Goal: Task Accomplishment & Management: Manage account settings

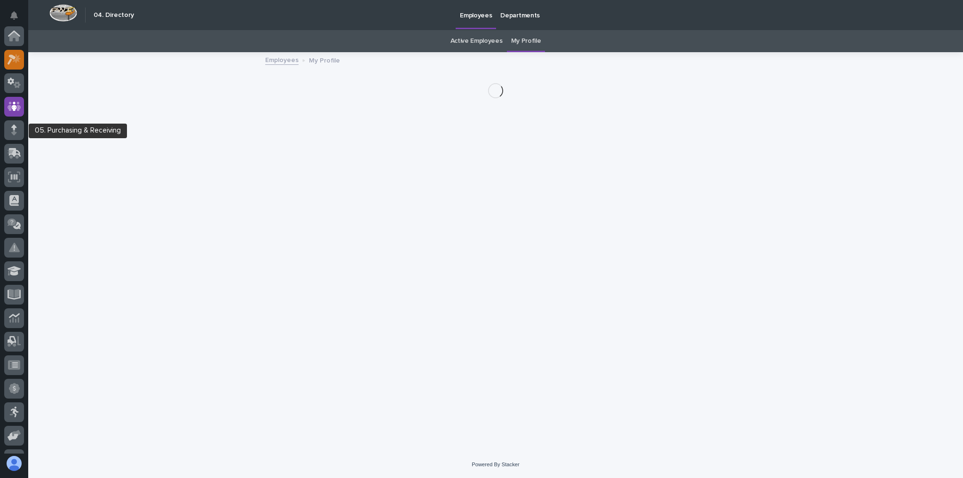
click at [13, 54] on icon at bounding box center [15, 59] width 14 height 11
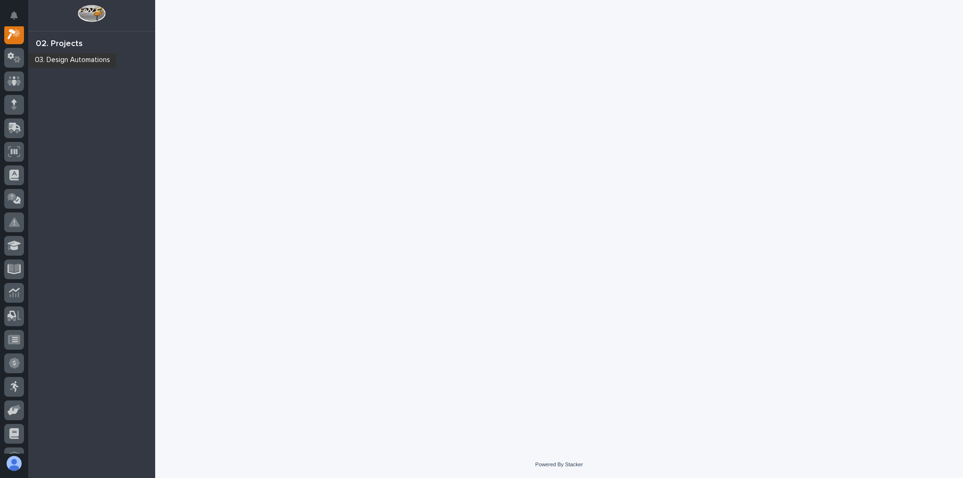
scroll to position [24, 0]
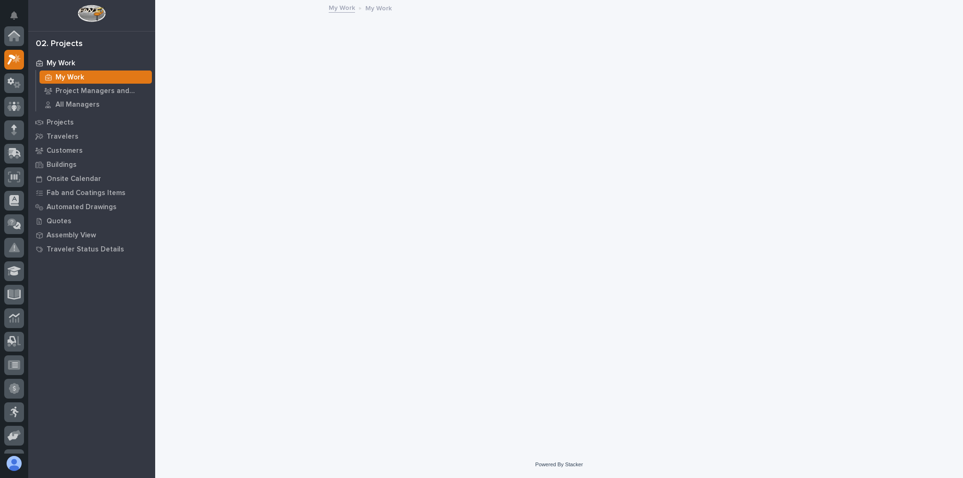
scroll to position [24, 0]
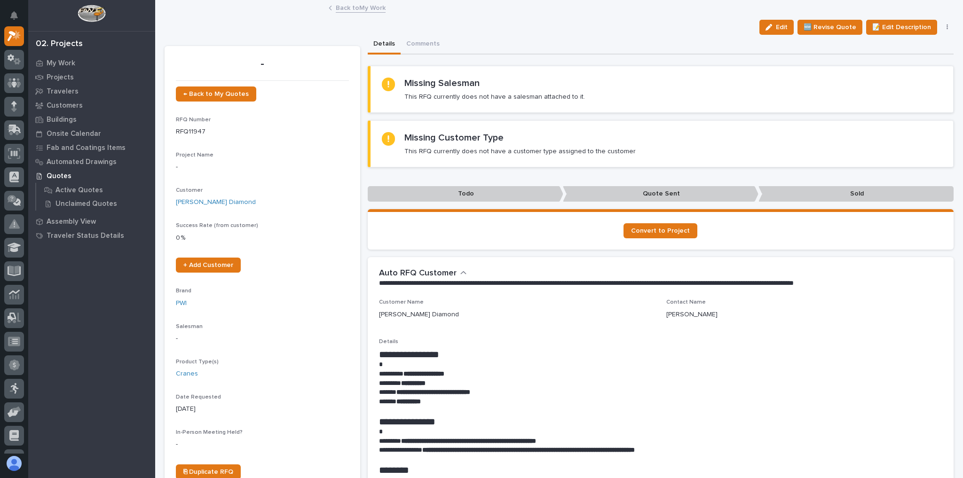
click at [364, 7] on link "Back to My Work" at bounding box center [361, 7] width 50 height 11
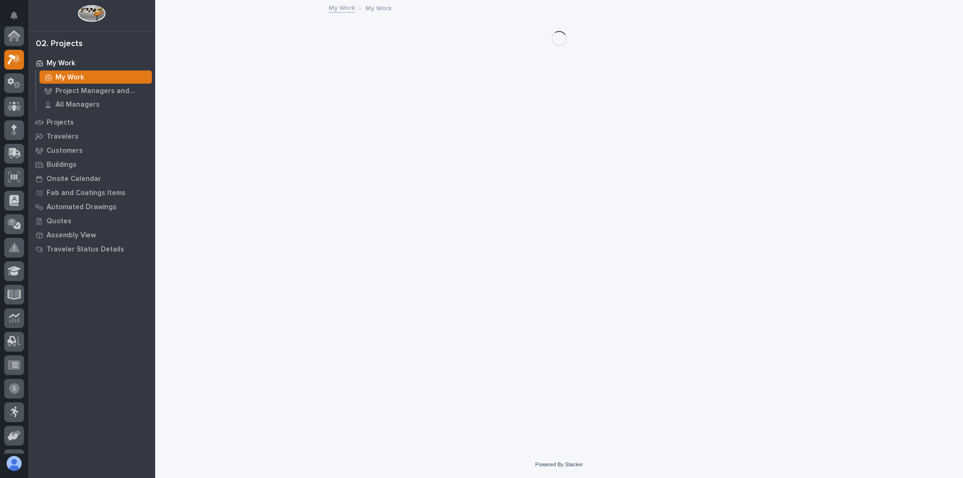
scroll to position [25, 0]
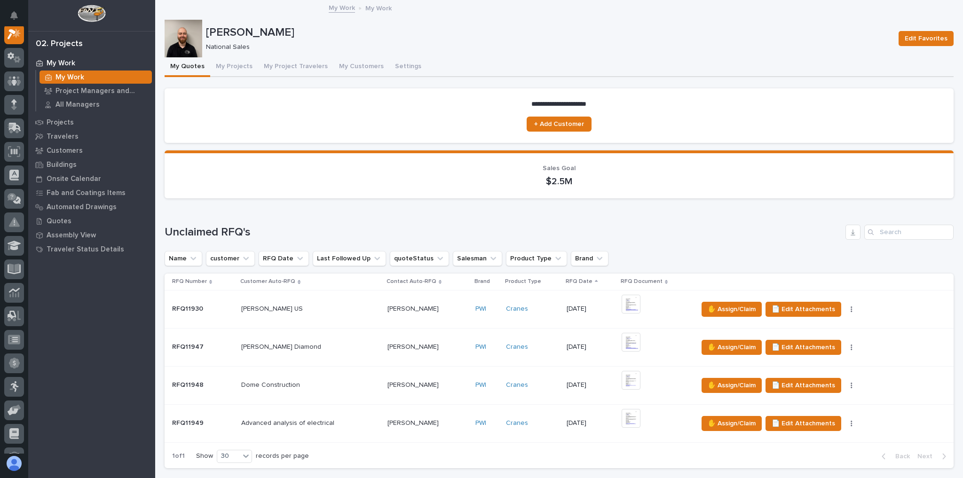
click at [333, 387] on p at bounding box center [310, 385] width 138 height 8
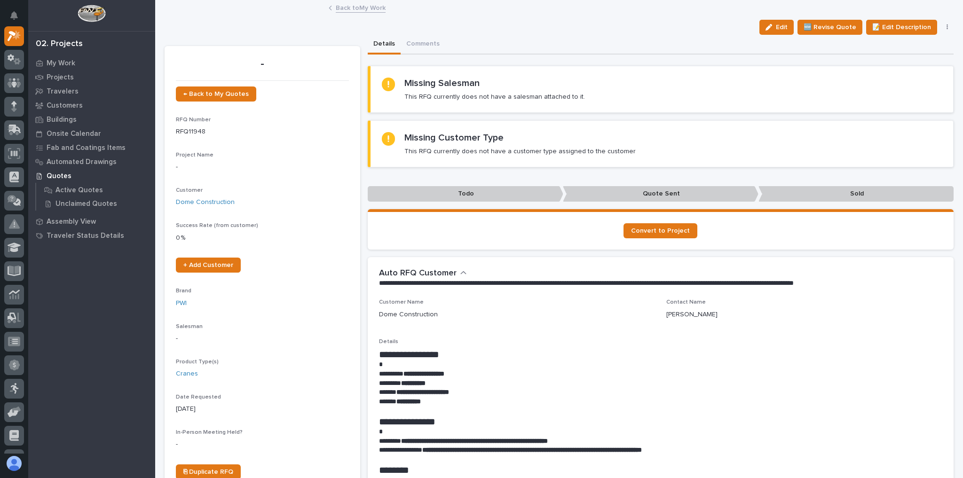
click at [345, 8] on link "Back to My Work" at bounding box center [361, 7] width 50 height 11
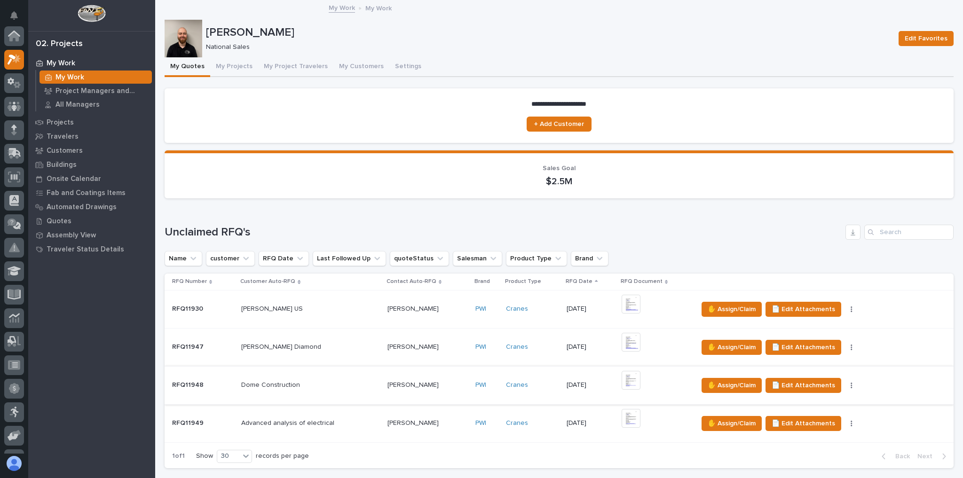
scroll to position [25, 0]
click at [362, 416] on div "Advanced analysis of electrical Advanced analysis of electrical" at bounding box center [310, 424] width 138 height 16
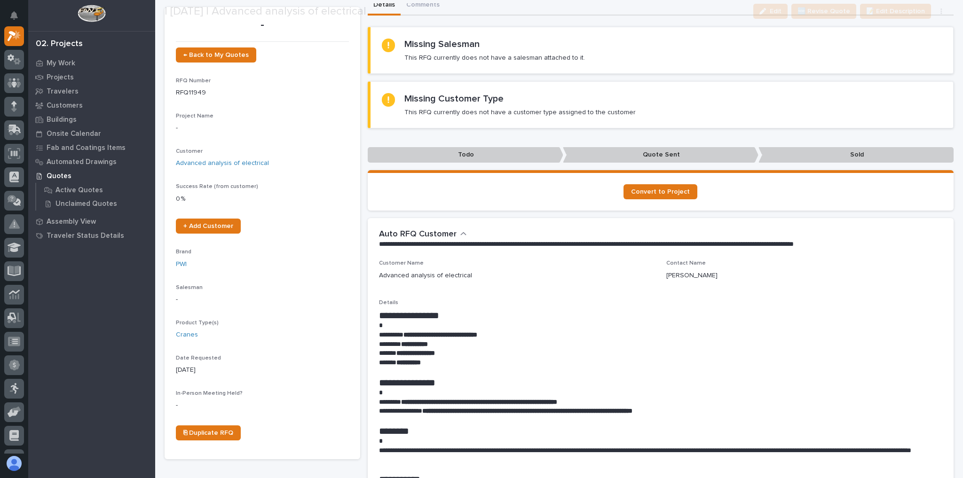
scroll to position [113, 0]
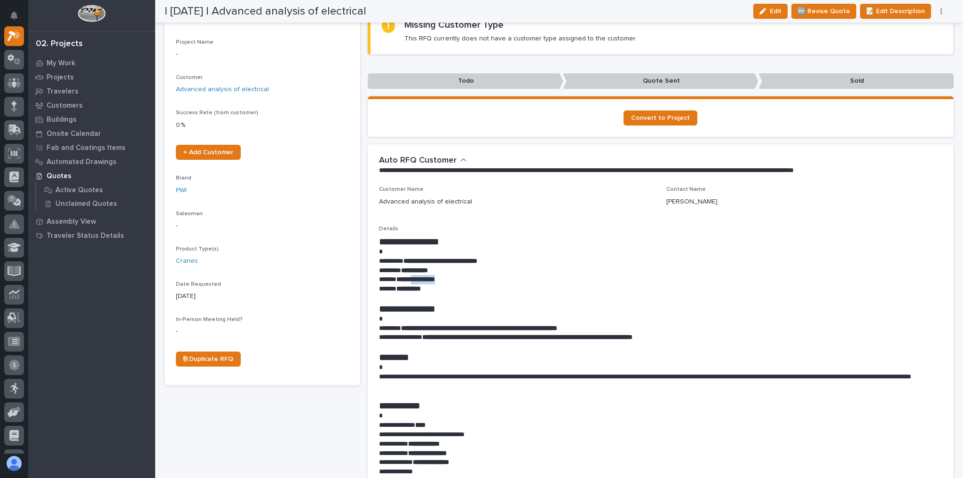
drag, startPoint x: 454, startPoint y: 280, endPoint x: 414, endPoint y: 277, distance: 40.1
click at [414, 277] on p "**********" at bounding box center [658, 279] width 559 height 9
copy strong "**********"
click at [595, 367] on p at bounding box center [658, 367] width 559 height 9
drag, startPoint x: 404, startPoint y: 325, endPoint x: 576, endPoint y: 328, distance: 171.2
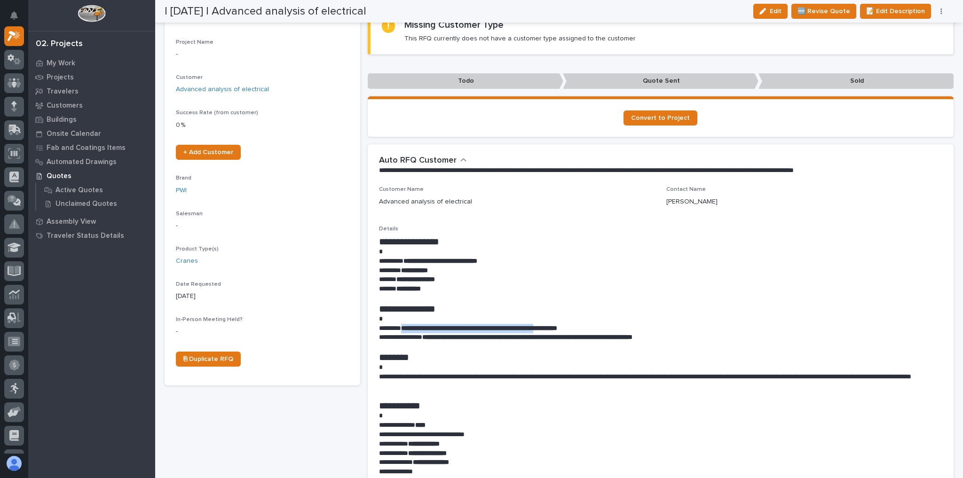
click at [557, 328] on strong "**********" at bounding box center [479, 328] width 156 height 7
copy strong "**********"
click at [941, 13] on icon "button" at bounding box center [940, 11] width 1 height 6
click at [916, 44] on button "✋ Assign/Claim" at bounding box center [902, 45] width 84 height 15
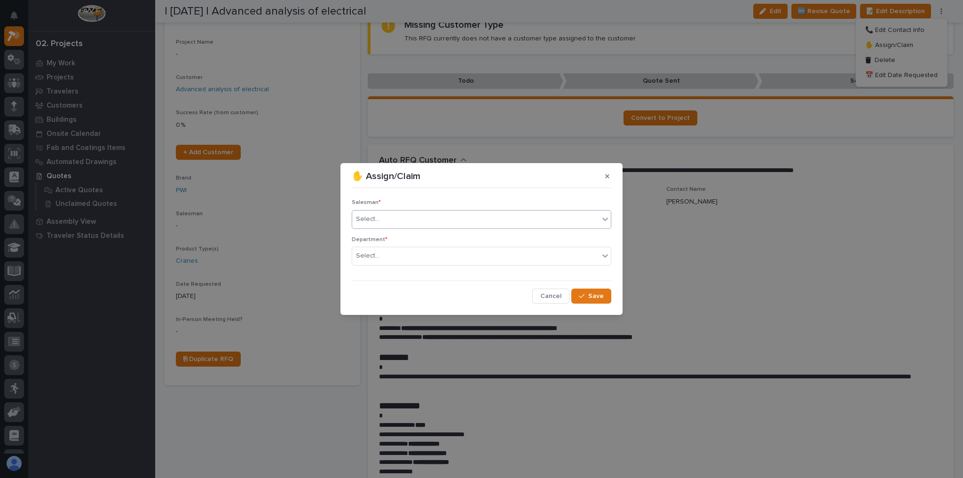
click at [444, 215] on div "Select..." at bounding box center [475, 220] width 247 height 16
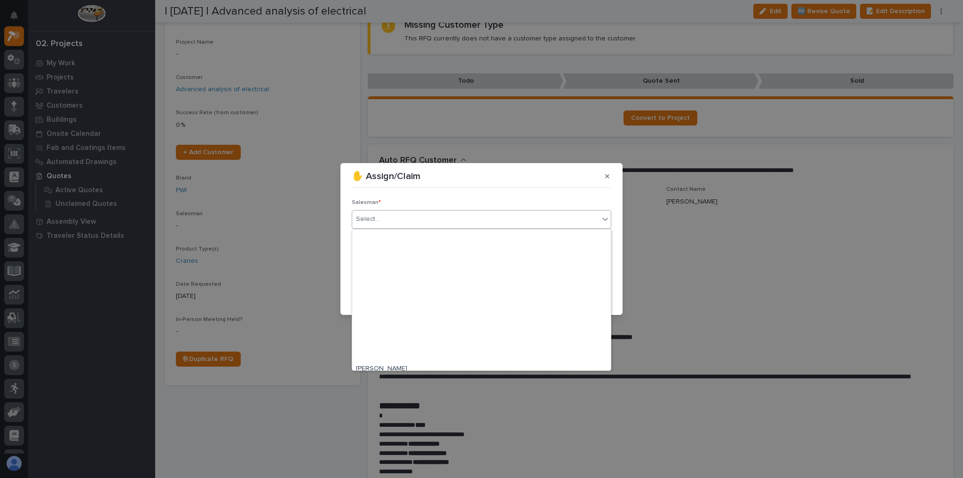
scroll to position [204, 0]
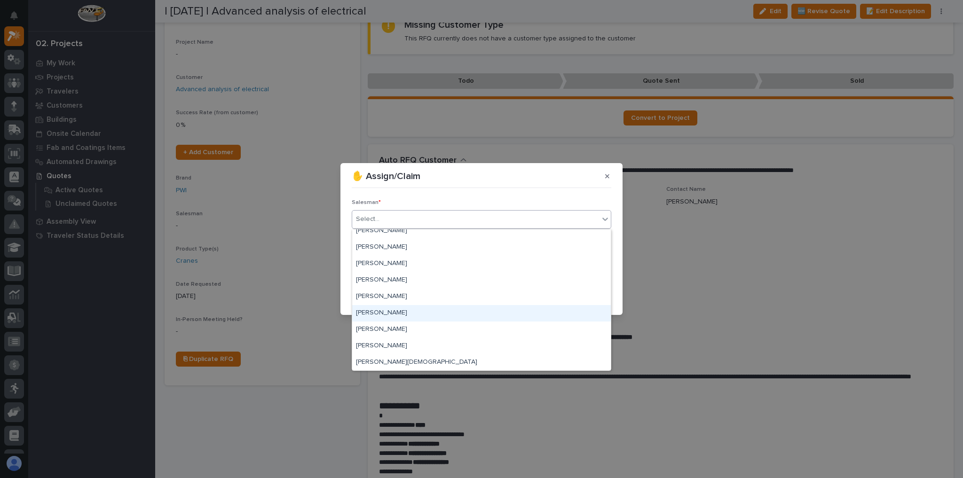
click at [401, 315] on div "[PERSON_NAME]" at bounding box center [481, 313] width 259 height 16
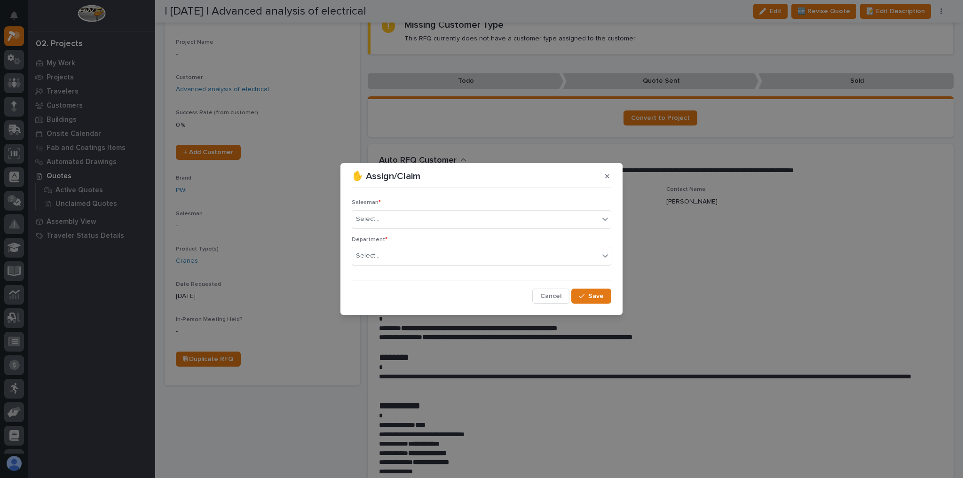
click at [401, 315] on div "✋ Assign/Claim Salesman * Select... Department * Select... Cancel Save" at bounding box center [481, 239] width 963 height 478
click at [403, 257] on div "Select..." at bounding box center [475, 256] width 247 height 16
click at [403, 278] on div "National Sales" at bounding box center [481, 274] width 259 height 16
drag, startPoint x: 623, startPoint y: 290, endPoint x: 607, endPoint y: 294, distance: 15.6
click at [619, 291] on div "✋ Assign/Claim Salesman * Trent Kautzmann Department * option National Sales, s…" at bounding box center [481, 239] width 963 height 478
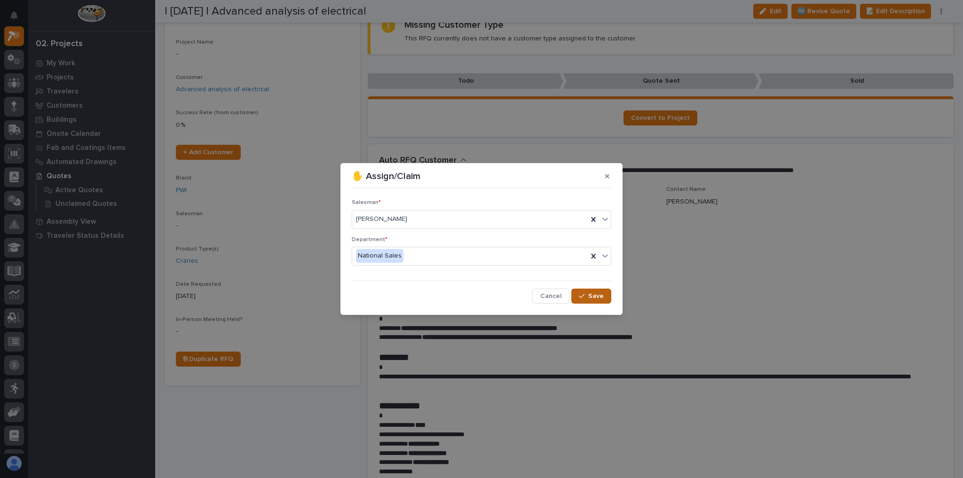
click at [604, 295] on button "Save" at bounding box center [591, 296] width 40 height 15
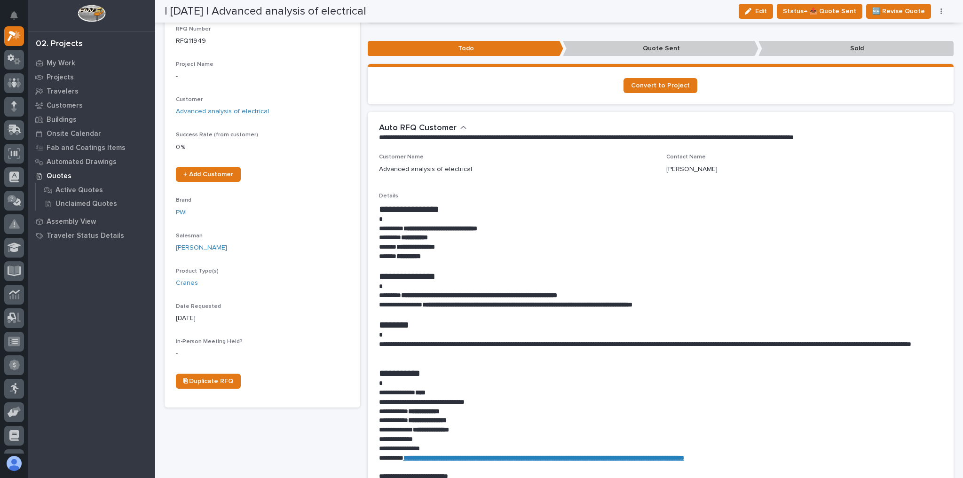
scroll to position [0, 0]
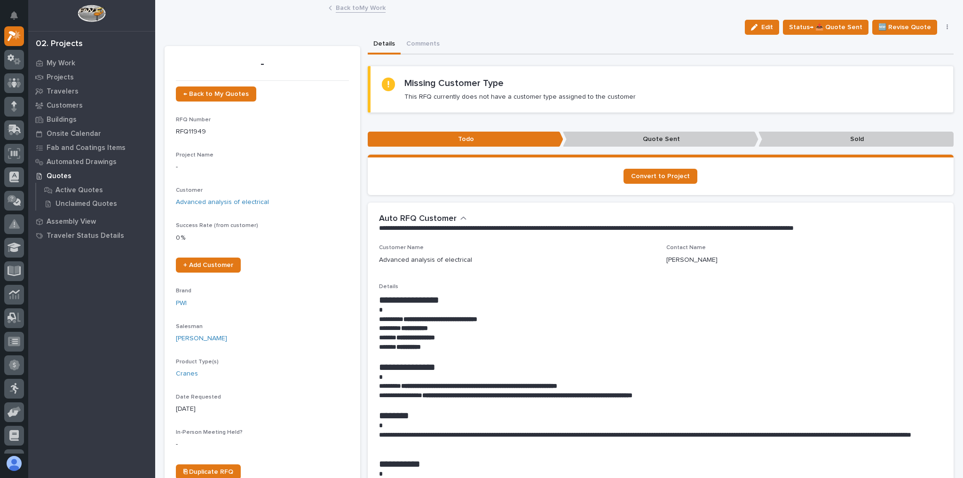
click at [356, 10] on link "Back to My Work" at bounding box center [361, 7] width 50 height 11
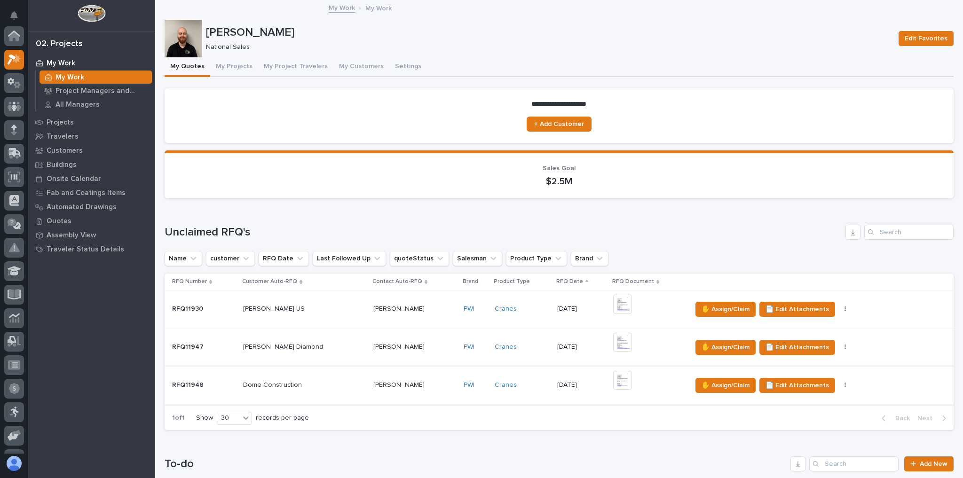
scroll to position [25, 0]
click at [405, 391] on div "Dan Galvin Dan Galvin" at bounding box center [414, 386] width 83 height 16
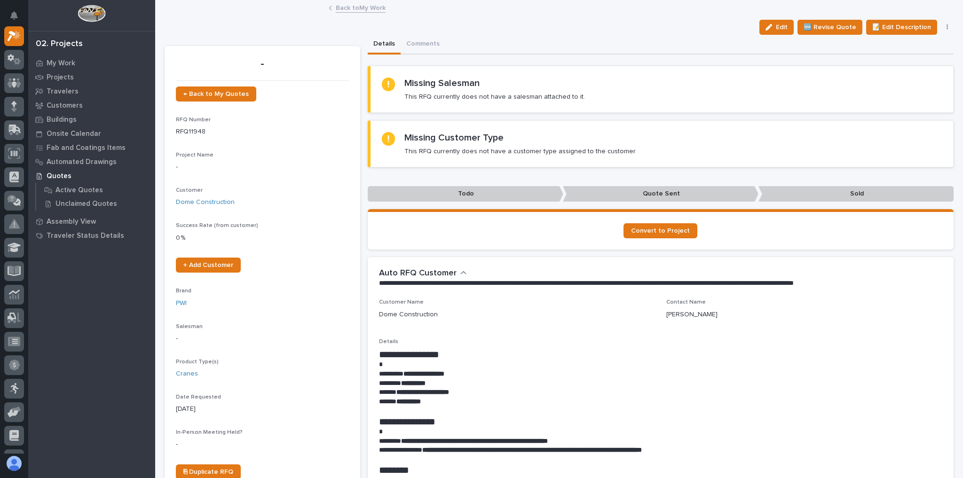
click at [361, 8] on link "Back to My Work" at bounding box center [361, 7] width 50 height 11
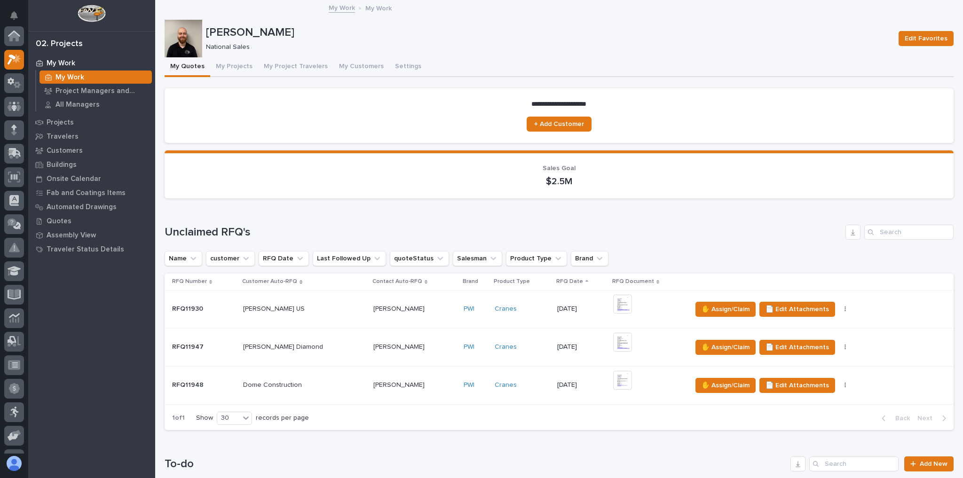
scroll to position [25, 0]
click at [226, 71] on button "My Projects" at bounding box center [234, 67] width 48 height 20
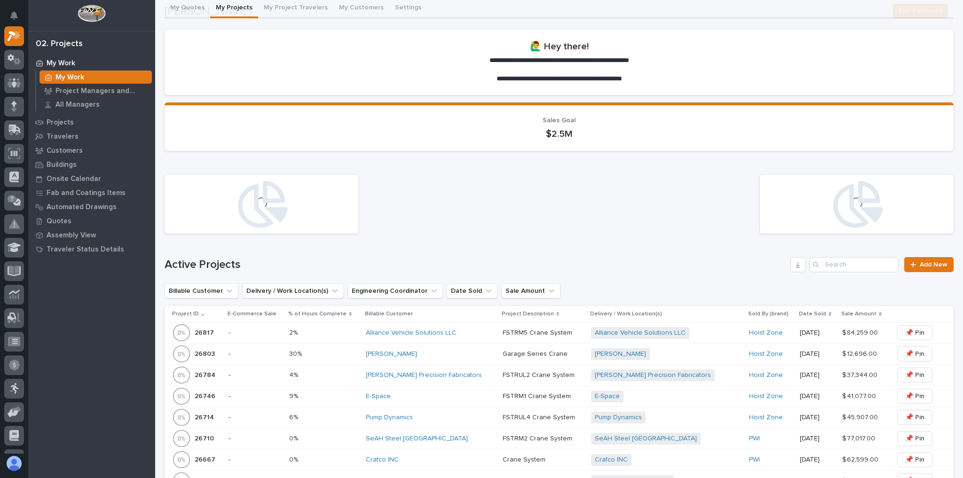
scroll to position [113, 0]
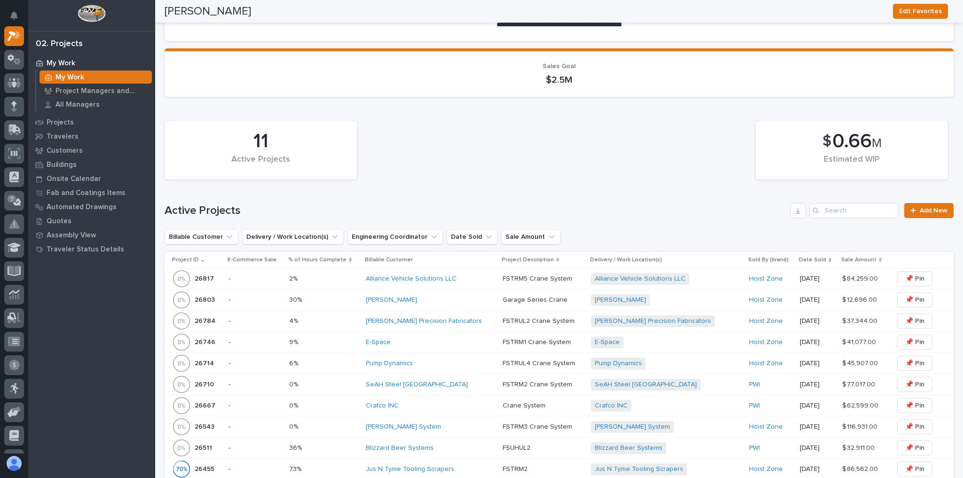
click at [437, 379] on div "SeAH Steel USA" at bounding box center [430, 385] width 129 height 16
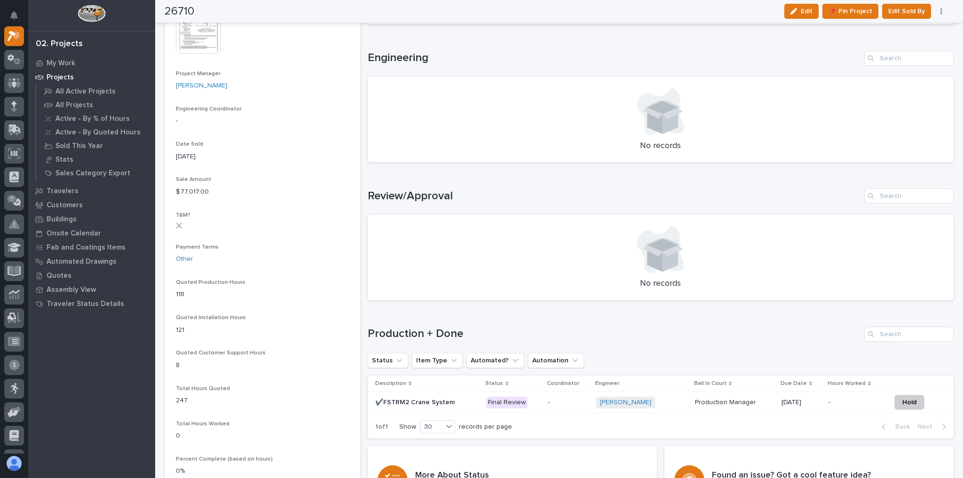
scroll to position [451, 0]
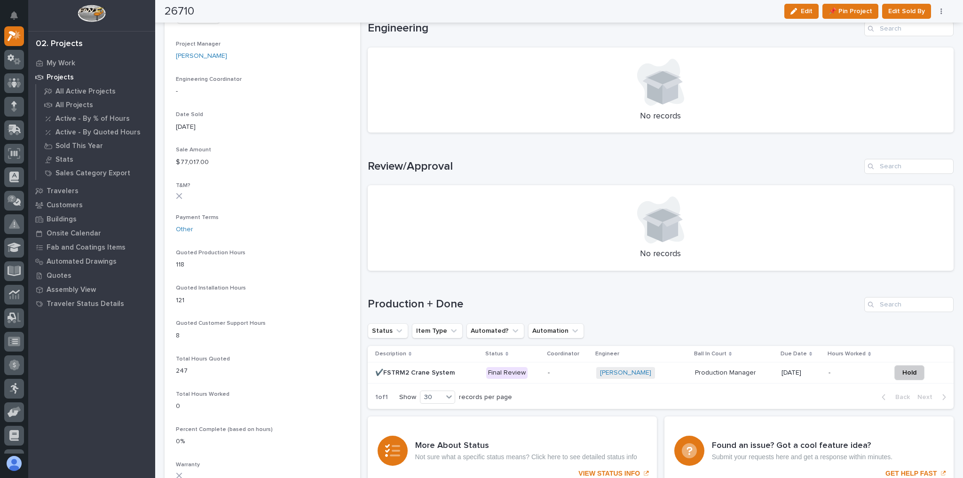
click at [469, 380] on td "✔️FSTRM2 Crane System ✔️FSTRM2 Crane System" at bounding box center [425, 373] width 115 height 21
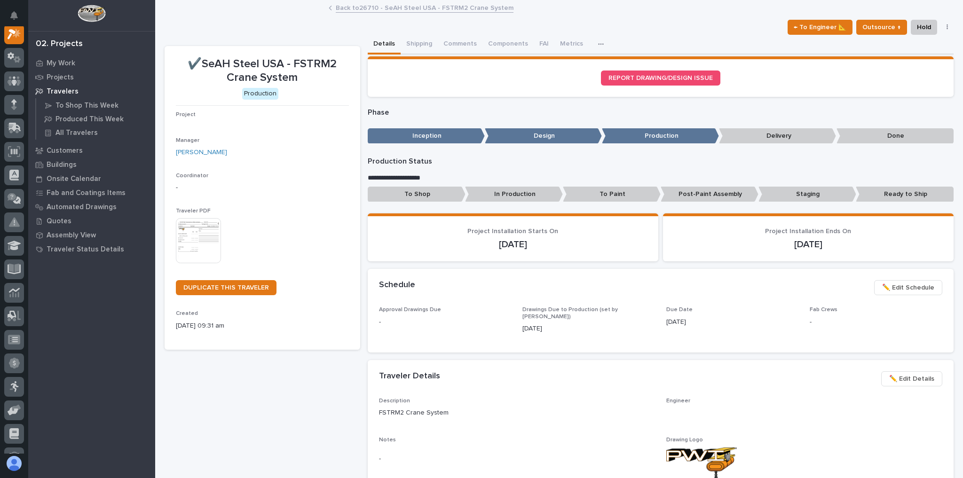
scroll to position [24, 0]
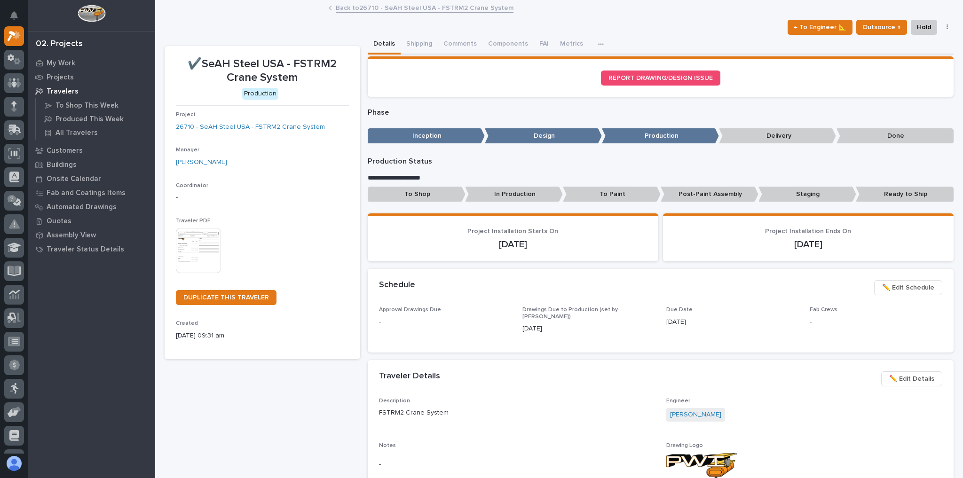
click at [401, 8] on link "Back to 26710 - SeAH Steel USA - FSTRM2 Crane System" at bounding box center [425, 7] width 178 height 11
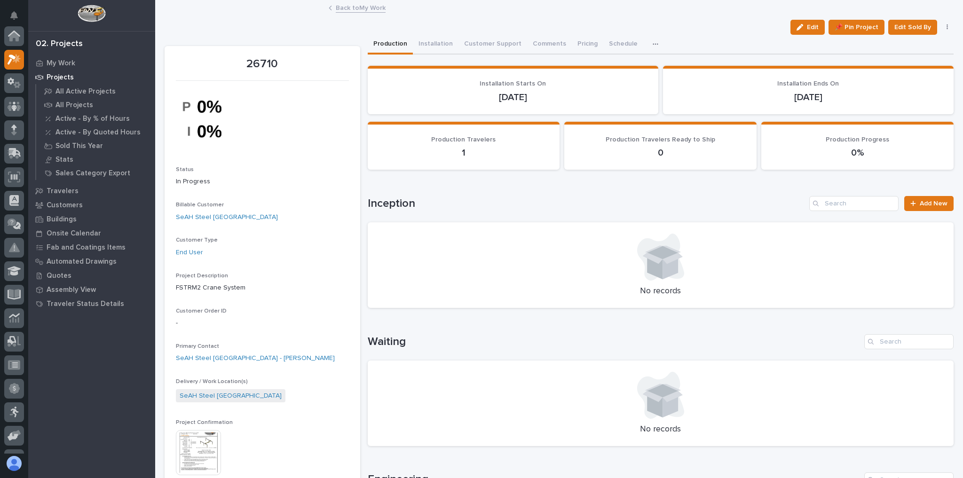
scroll to position [25, 0]
click at [365, 8] on link "Back to My Work" at bounding box center [361, 7] width 50 height 11
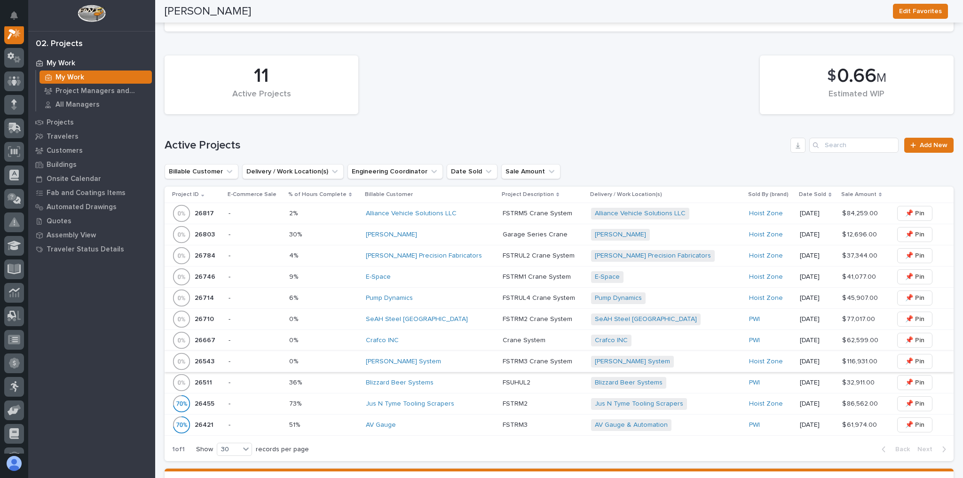
scroll to position [188, 0]
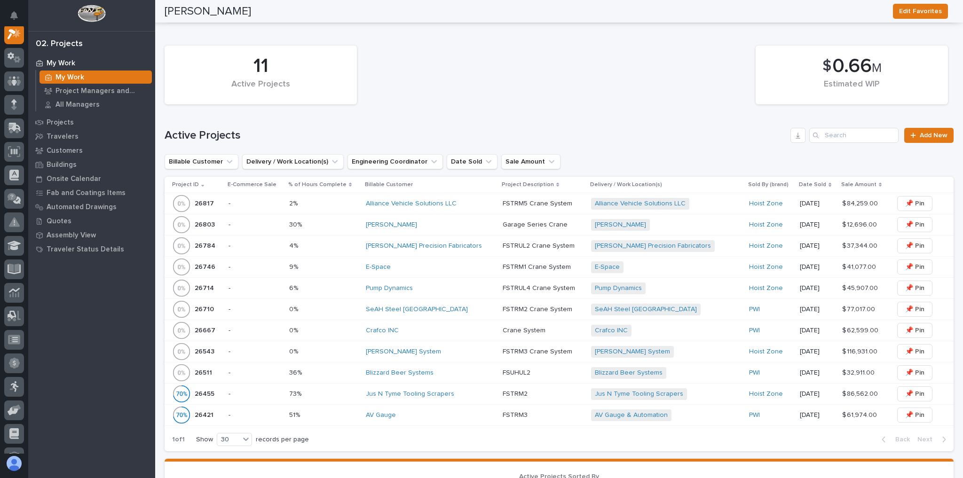
click at [420, 348] on div "Scott System" at bounding box center [430, 352] width 129 height 8
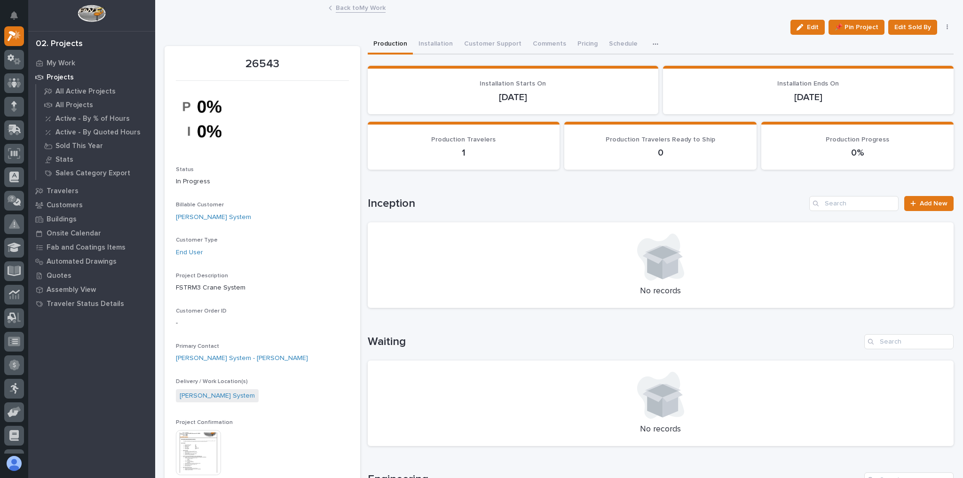
click at [349, 3] on link "Back to My Work" at bounding box center [361, 7] width 50 height 11
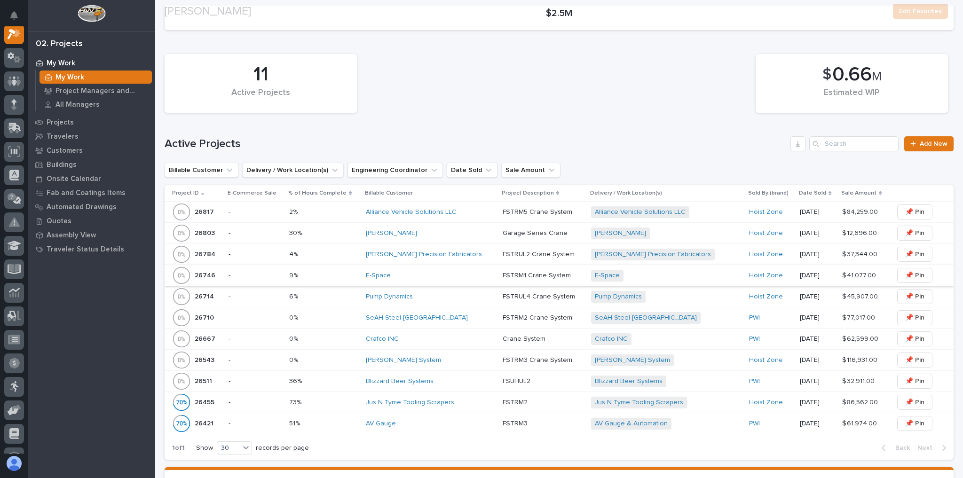
scroll to position [226, 0]
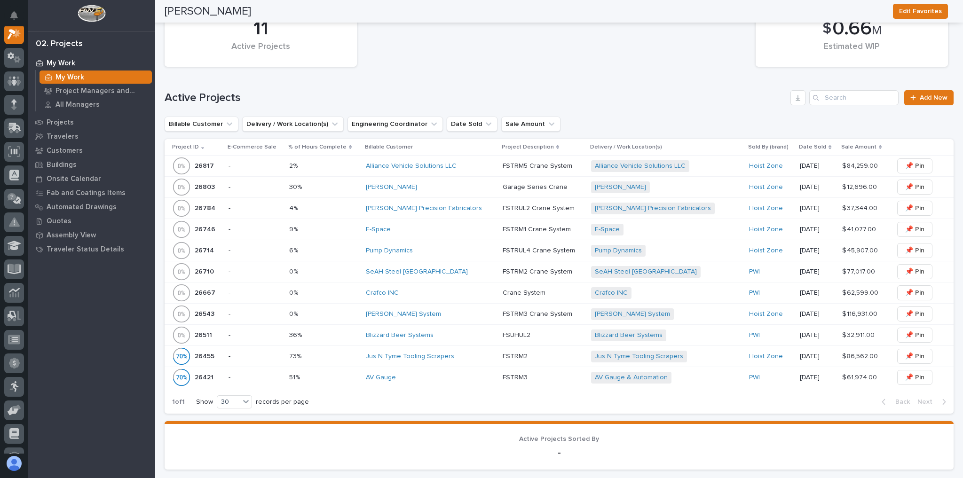
click at [347, 336] on p at bounding box center [323, 335] width 69 height 8
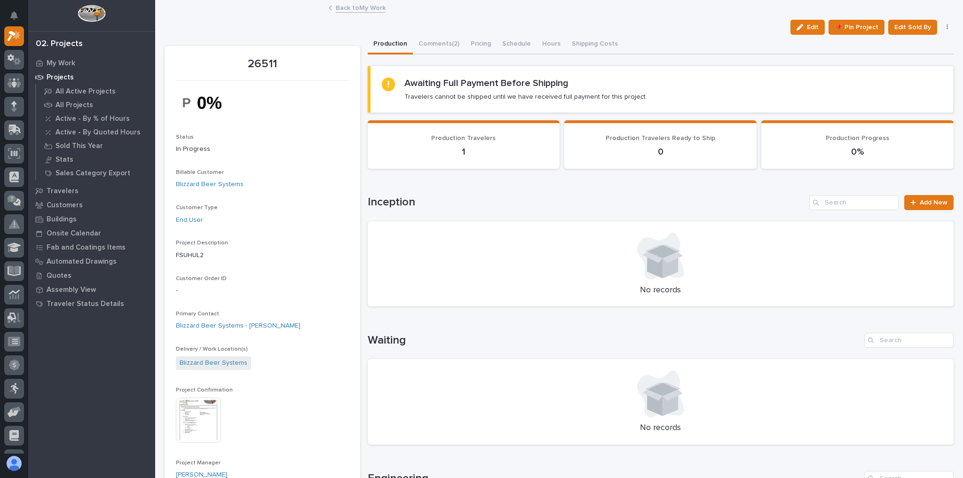
click at [366, 6] on link "Back to My Work" at bounding box center [361, 7] width 50 height 11
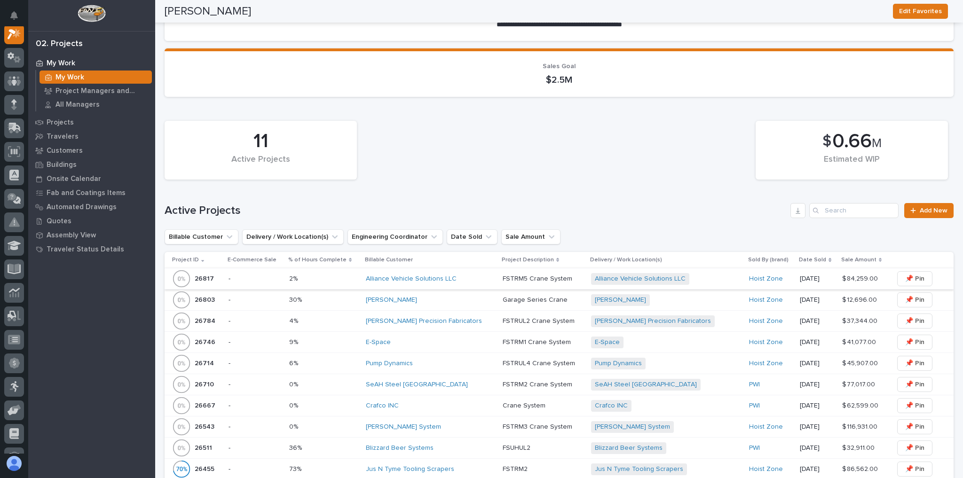
scroll to position [188, 0]
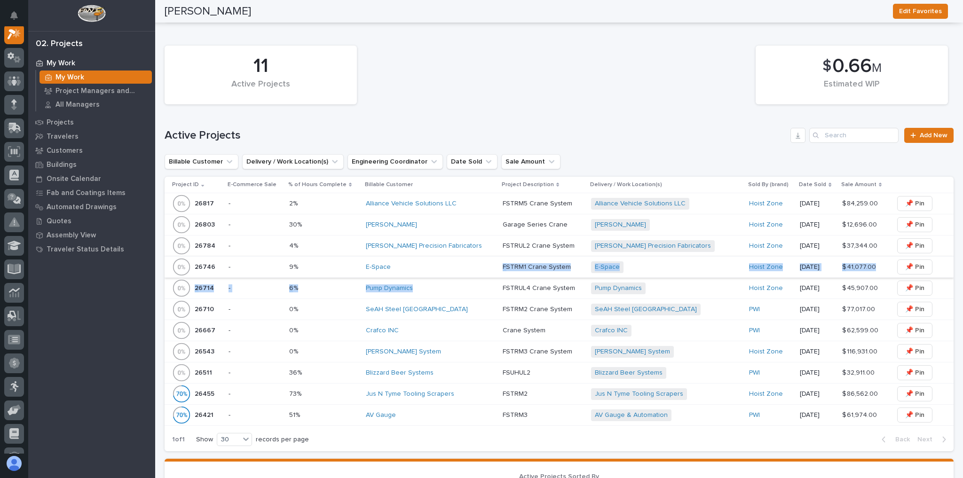
drag, startPoint x: 446, startPoint y: 278, endPoint x: 434, endPoint y: 272, distance: 13.1
click at [434, 272] on tbody "26817 26817 - 2% 2% Alliance Vehicle Solutions LLC FSTRM5 Crane System FSTRM5 C…" at bounding box center [559, 309] width 789 height 233
click at [444, 268] on div "E-Space" at bounding box center [430, 267] width 129 height 8
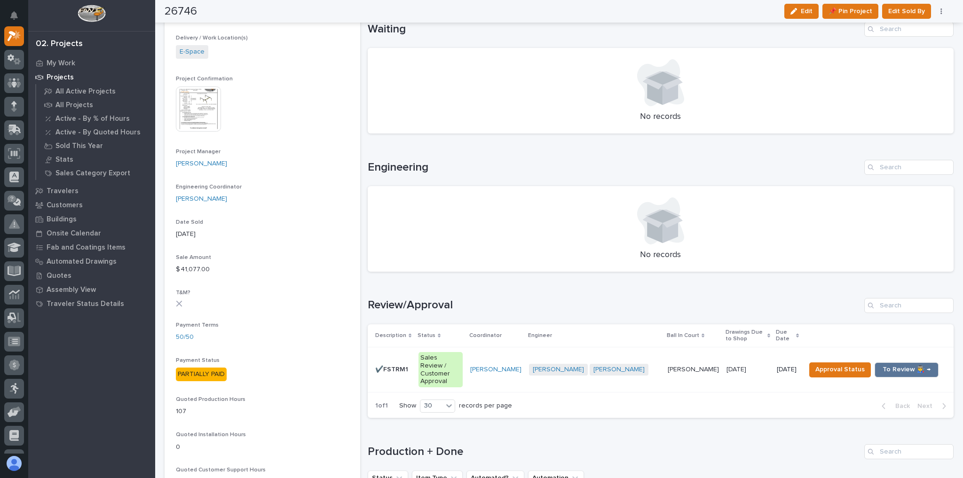
scroll to position [451, 0]
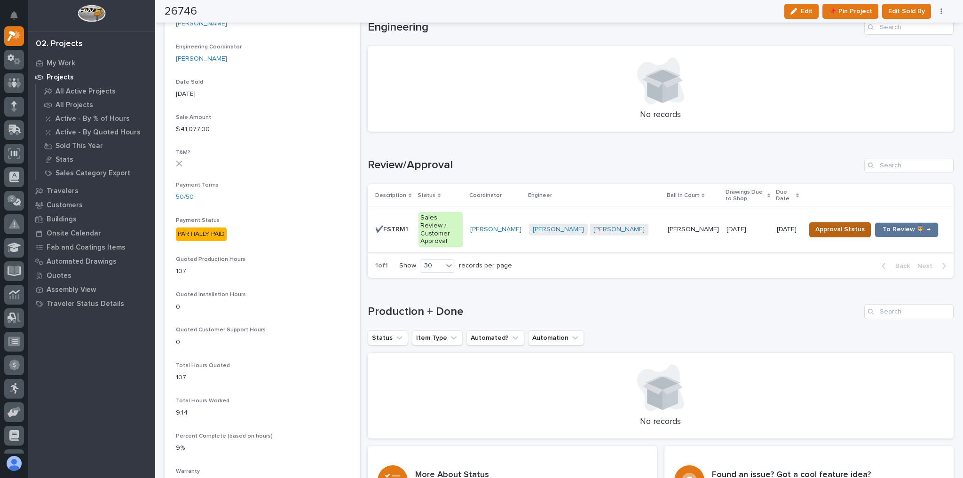
click at [828, 224] on span "Approval Status" at bounding box center [839, 229] width 49 height 11
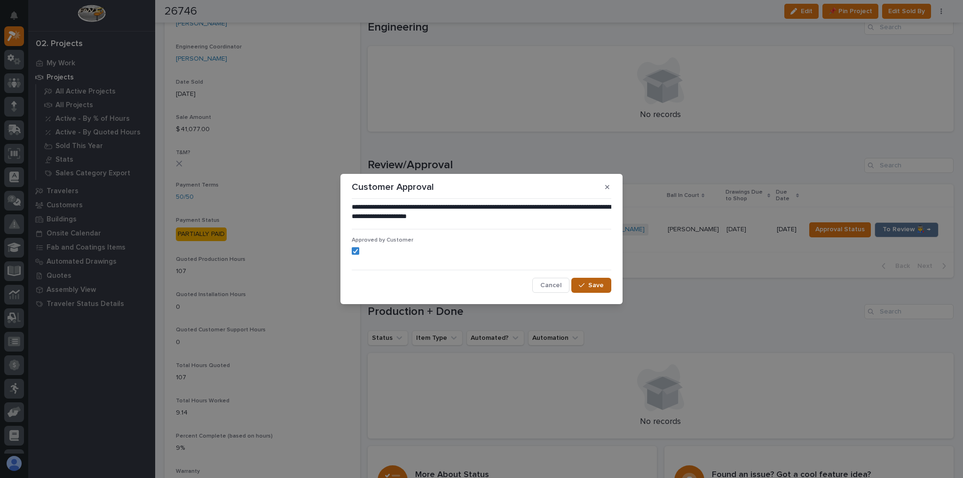
click at [586, 279] on button "Save" at bounding box center [591, 285] width 40 height 15
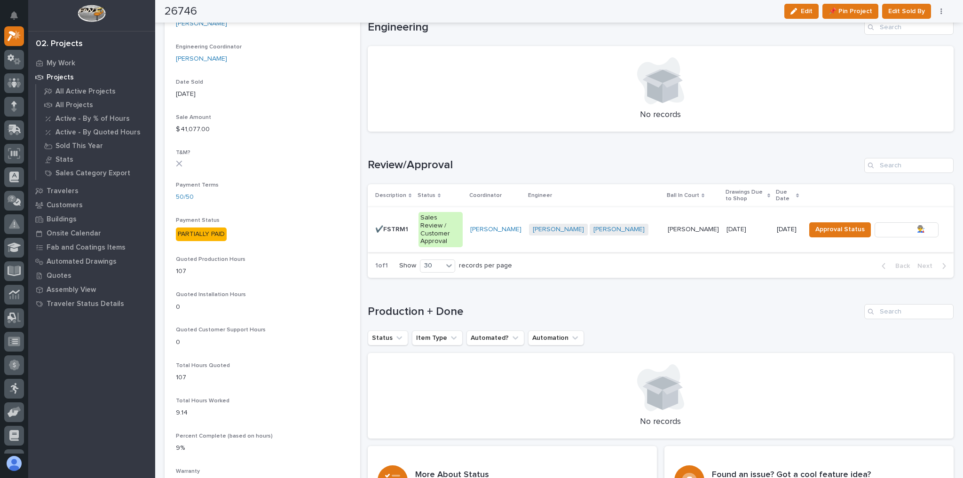
click at [886, 224] on span "To Review 👨‍🏭 →" at bounding box center [907, 229] width 48 height 11
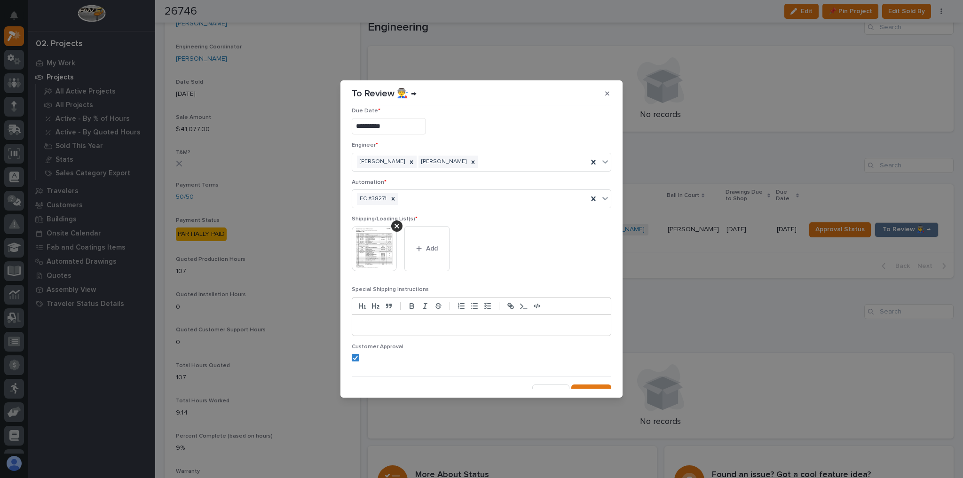
scroll to position [17, 0]
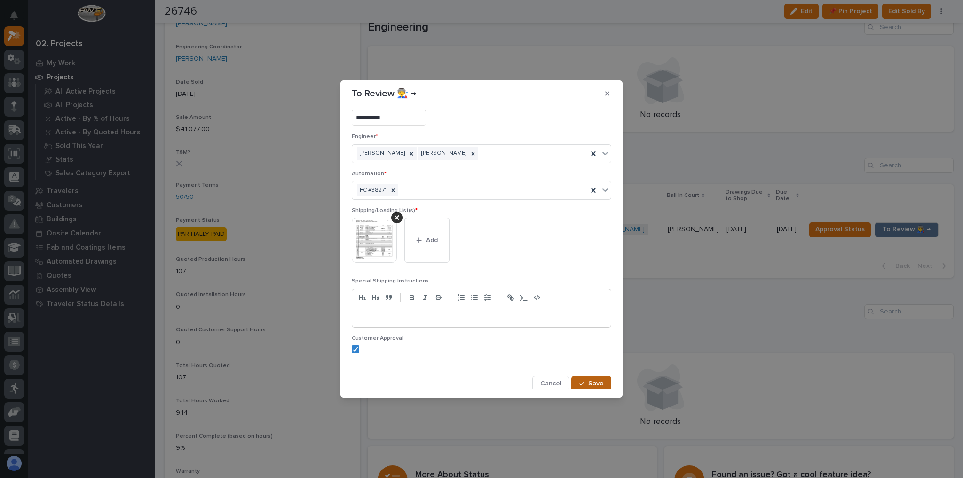
click at [597, 381] on span "Save" at bounding box center [596, 383] width 16 height 8
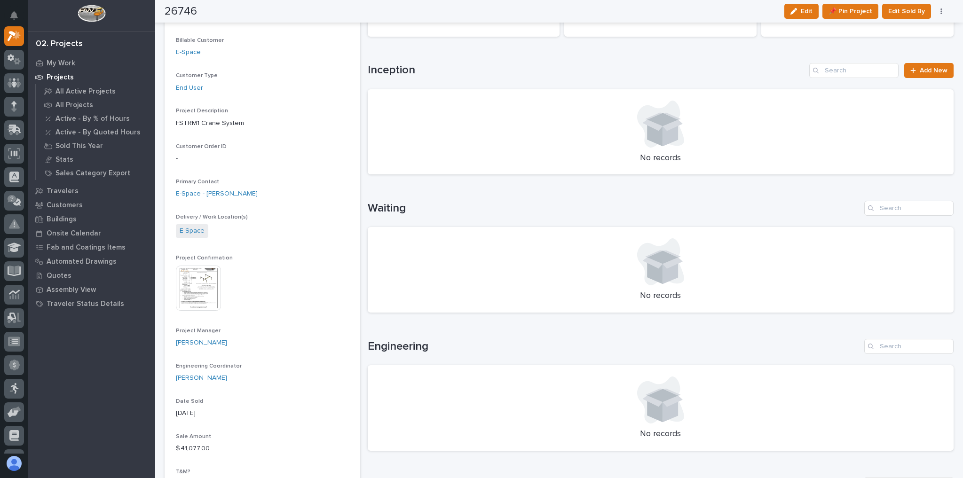
scroll to position [75, 0]
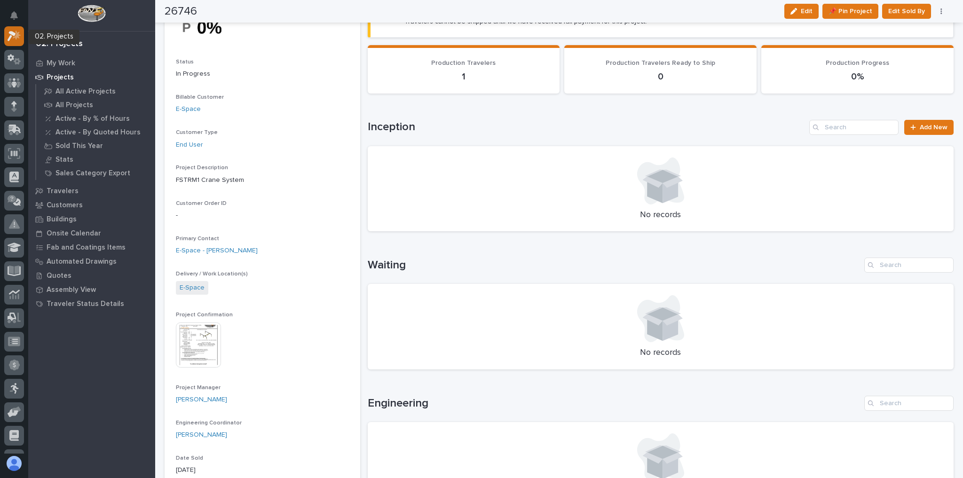
click at [17, 31] on icon at bounding box center [15, 36] width 14 height 11
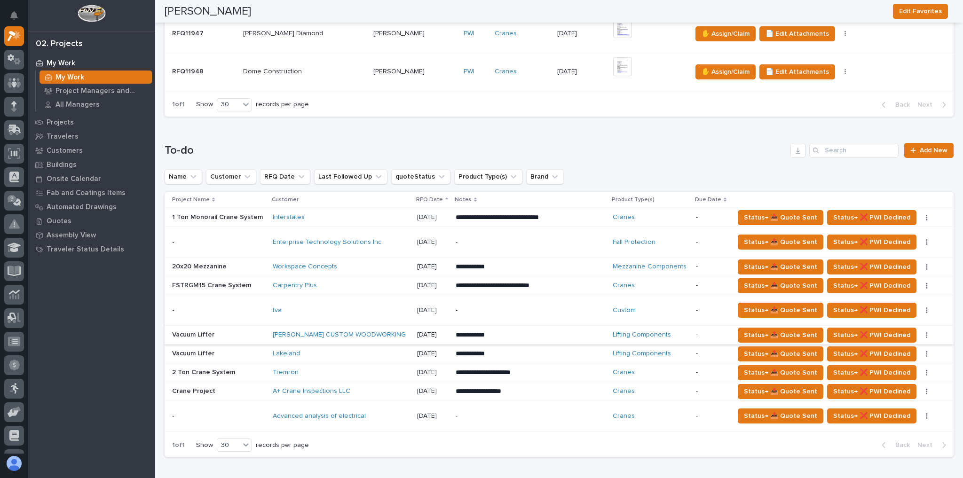
scroll to position [414, 0]
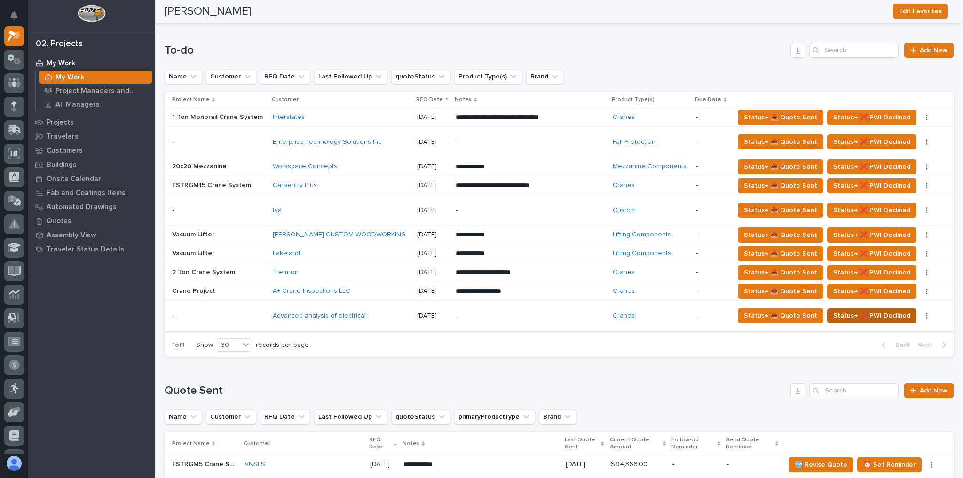
click at [859, 311] on span "Status→ ❌ PWI Declined" at bounding box center [871, 315] width 77 height 11
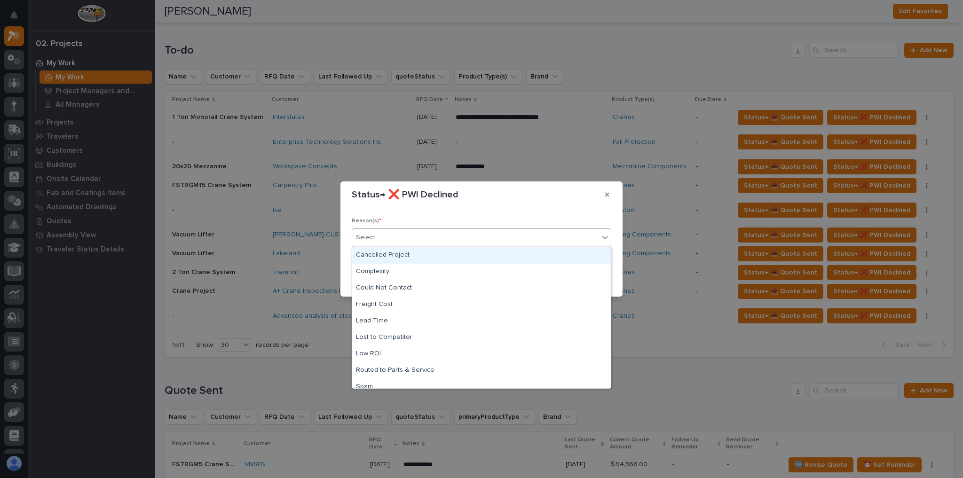
click at [411, 231] on div "Select..." at bounding box center [475, 238] width 247 height 16
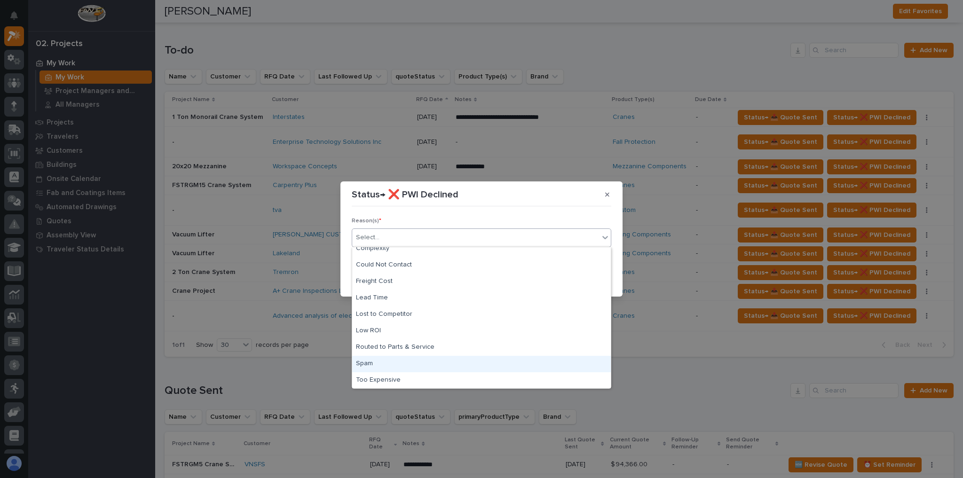
click at [381, 361] on div "Spam" at bounding box center [481, 364] width 259 height 16
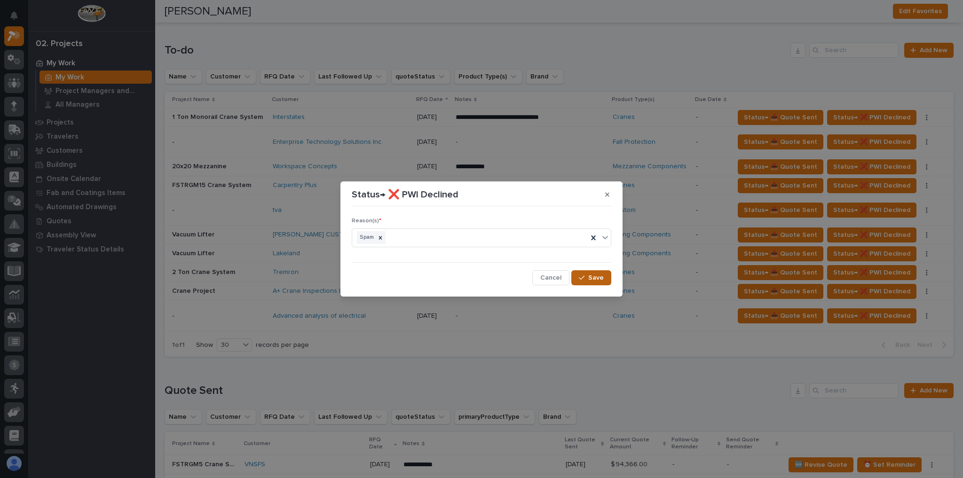
click at [586, 283] on button "Save" at bounding box center [591, 277] width 40 height 15
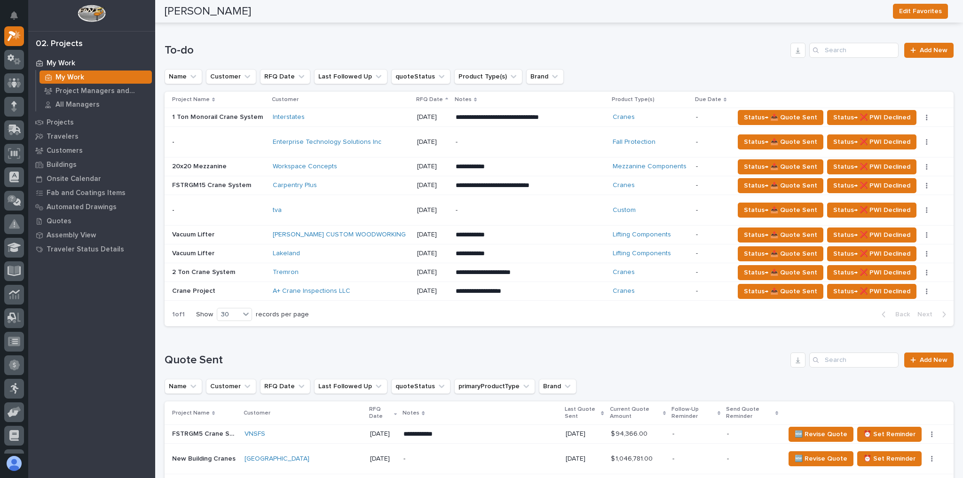
click at [476, 135] on div "-" at bounding box center [531, 142] width 150 height 21
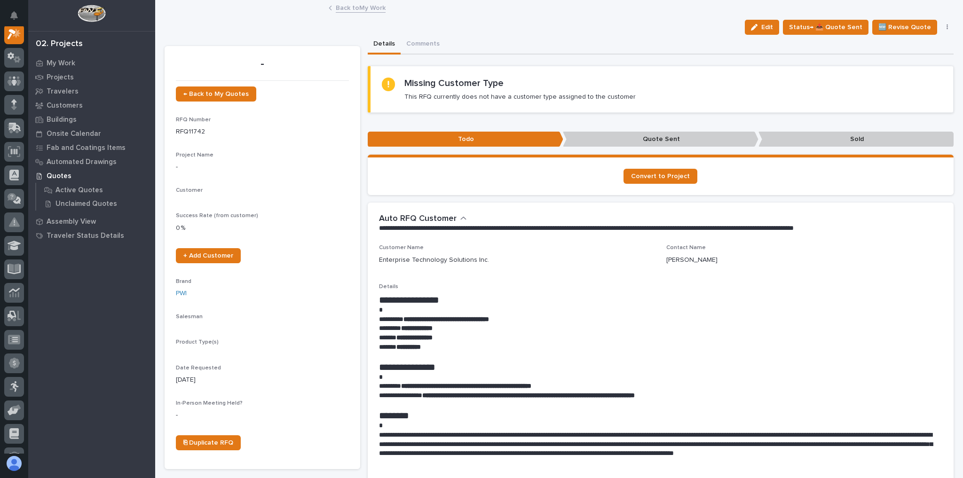
scroll to position [24, 0]
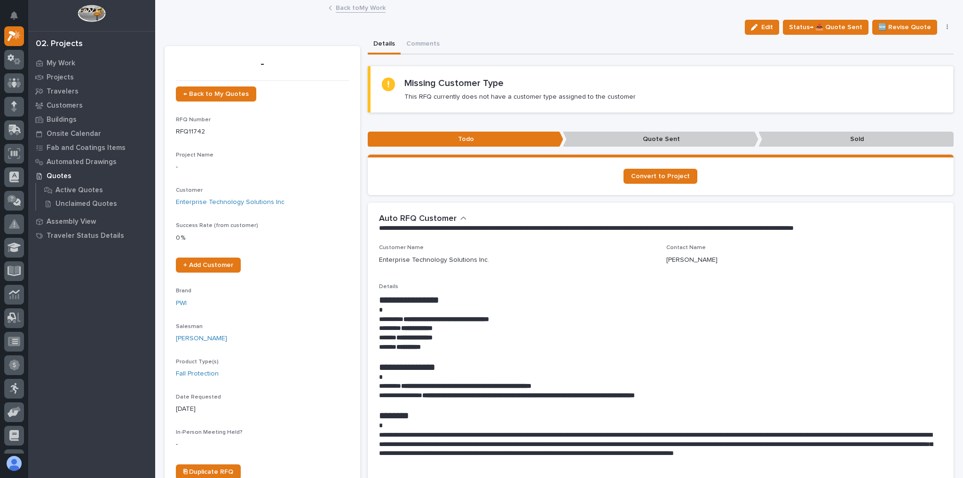
click at [369, 12] on link "Back to My Work" at bounding box center [361, 7] width 50 height 11
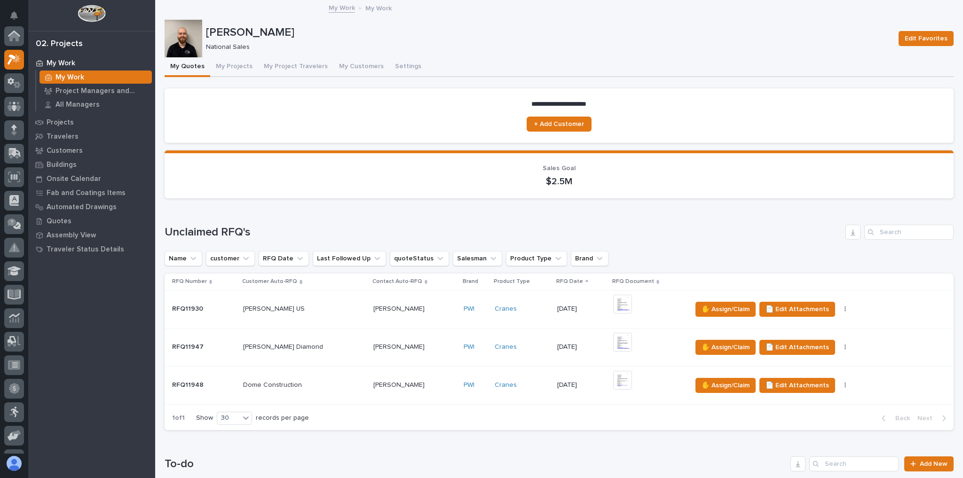
scroll to position [226, 0]
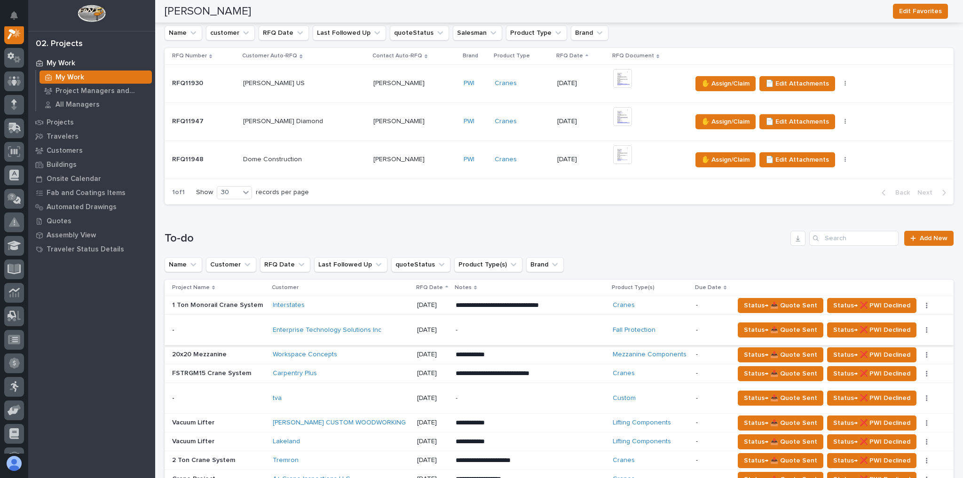
click at [926, 327] on icon "button" at bounding box center [926, 330] width 1 height 6
click at [904, 347] on span "Status→ ⏳ Inactive" at bounding box center [881, 348] width 57 height 11
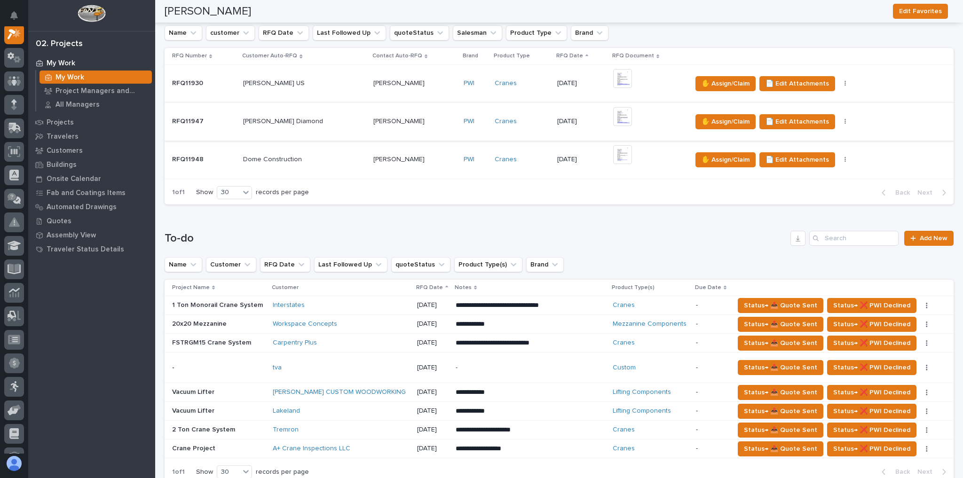
scroll to position [0, 0]
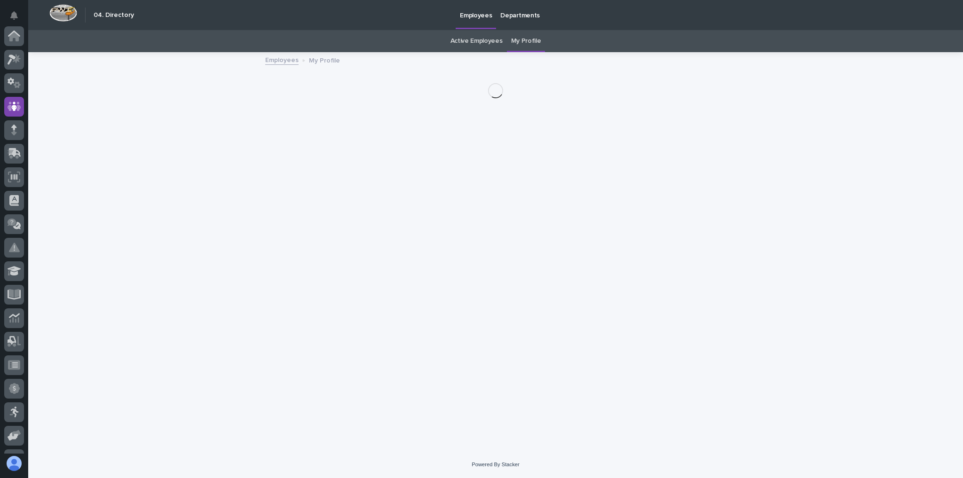
scroll to position [70, 0]
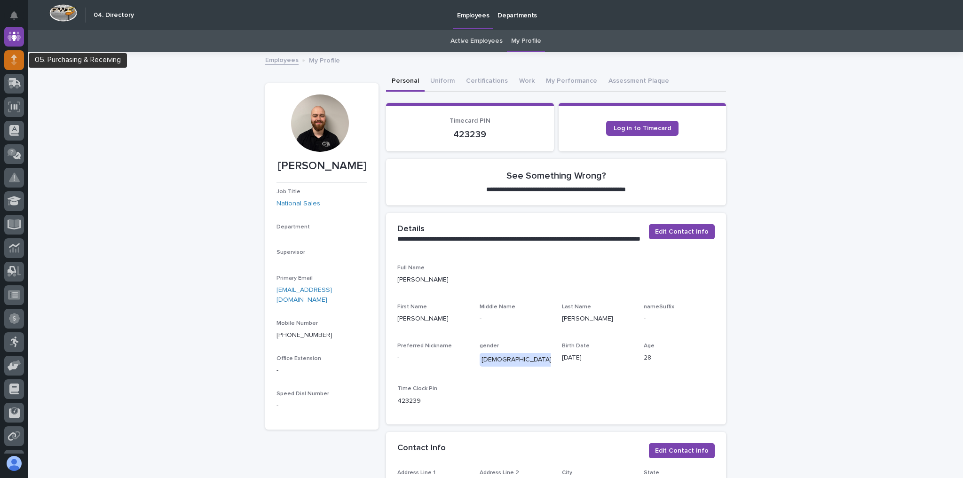
click at [20, 61] on div at bounding box center [14, 60] width 20 height 20
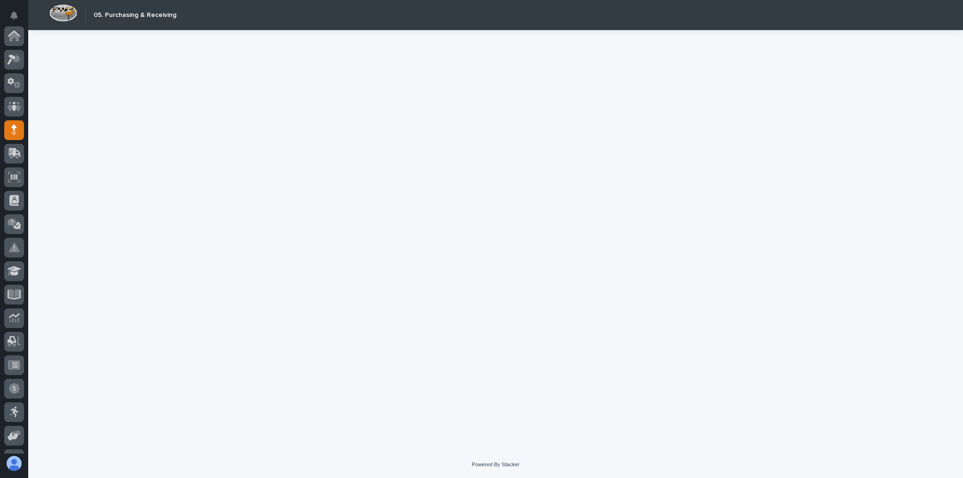
scroll to position [94, 0]
